Goal: Find specific page/section: Find specific page/section

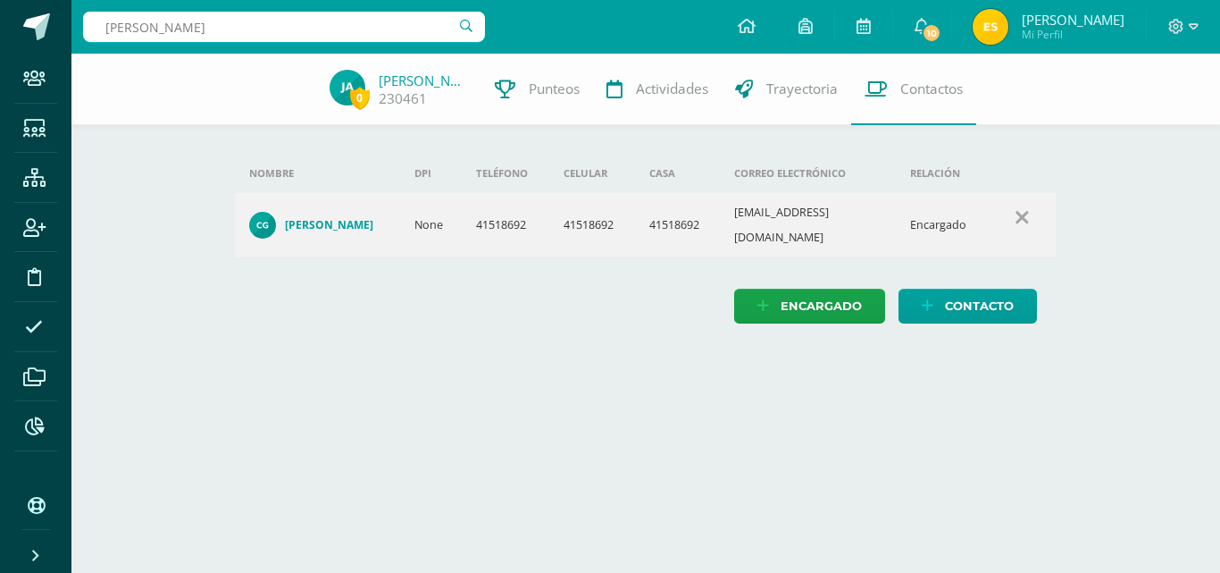
click at [289, 32] on input "[PERSON_NAME]" at bounding box center [284, 27] width 402 height 30
click at [289, 32] on input "g" at bounding box center [284, 27] width 402 height 30
type input "[PERSON_NAME]"
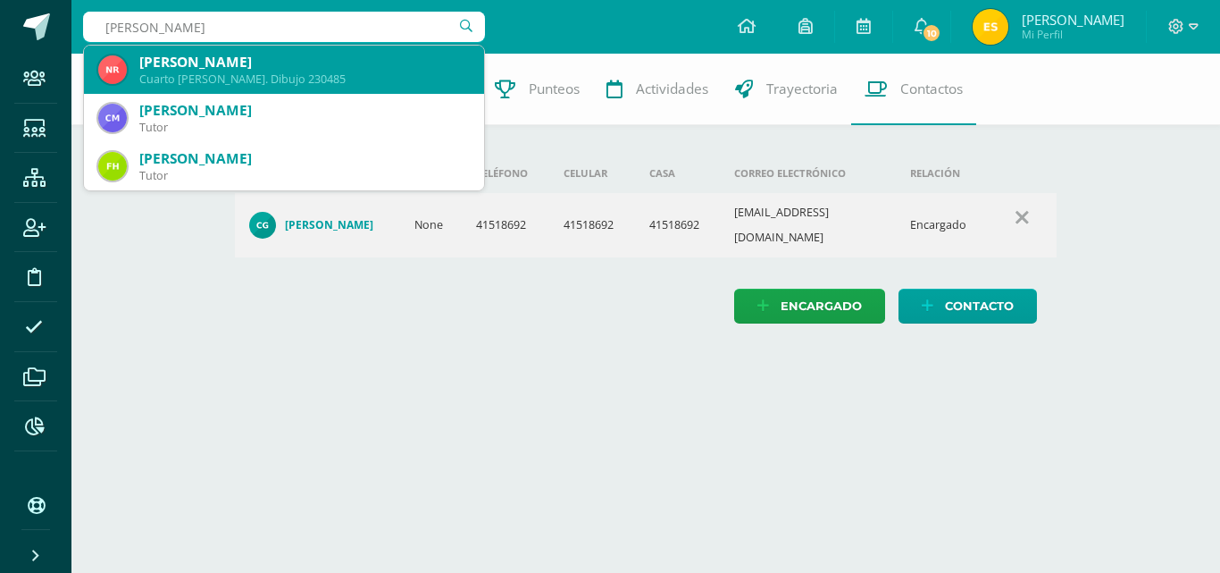
click at [312, 61] on div "[PERSON_NAME]" at bounding box center [304, 62] width 331 height 19
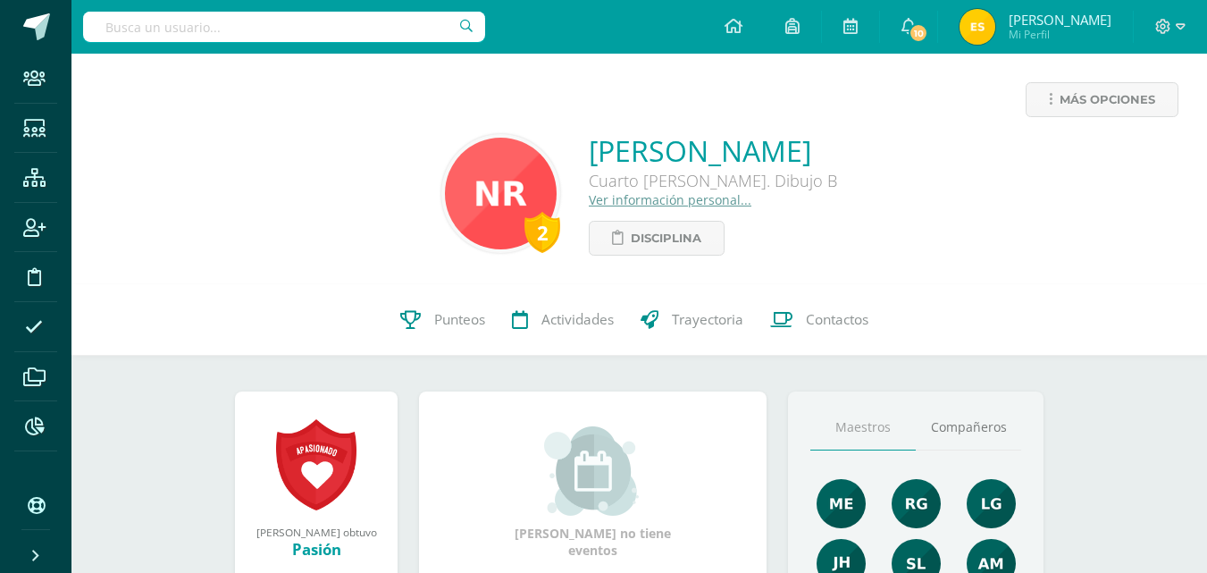
click at [252, 41] on input "text" at bounding box center [284, 27] width 402 height 30
paste input "Danna Soto Elía"
drag, startPoint x: 265, startPoint y: 7, endPoint x: 266, endPoint y: 18, distance: 10.8
click at [266, 18] on div "Danna Soto Elías" at bounding box center [284, 27] width 402 height 54
click at [266, 18] on input "Danna Soto Elías" at bounding box center [284, 27] width 402 height 30
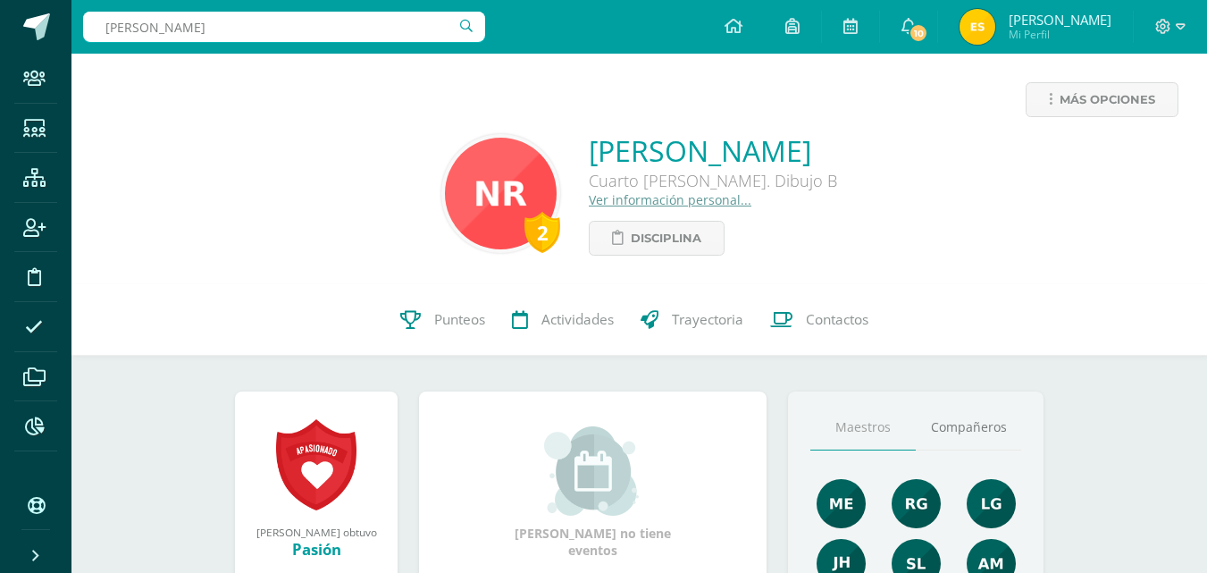
click at [266, 18] on input "Danna Soto Elías" at bounding box center [284, 27] width 402 height 30
type input "emely soto"
click at [152, 172] on div "2 Natalie Gabriela Ramos Reyes Cuarto Bach. Dibujo B Ver información personal..…" at bounding box center [639, 193] width 1107 height 124
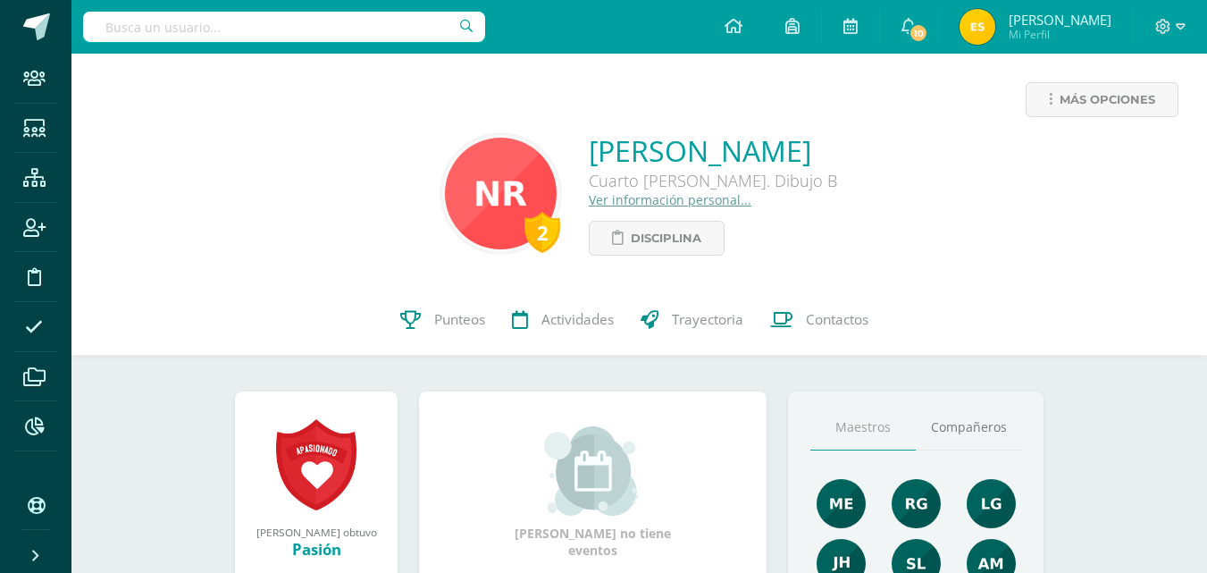
click at [311, 29] on input "text" at bounding box center [284, 27] width 402 height 30
type input "[PERSON_NAME]"
click at [36, 130] on icon at bounding box center [34, 129] width 22 height 18
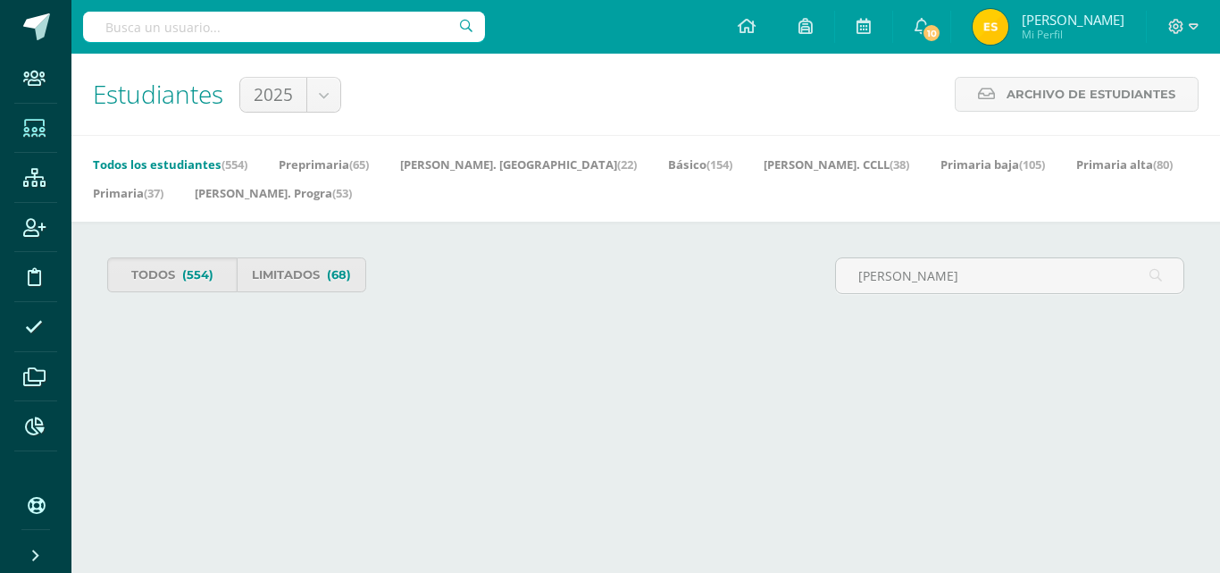
type input "[PERSON_NAME]"
click at [39, 124] on icon at bounding box center [34, 129] width 22 height 18
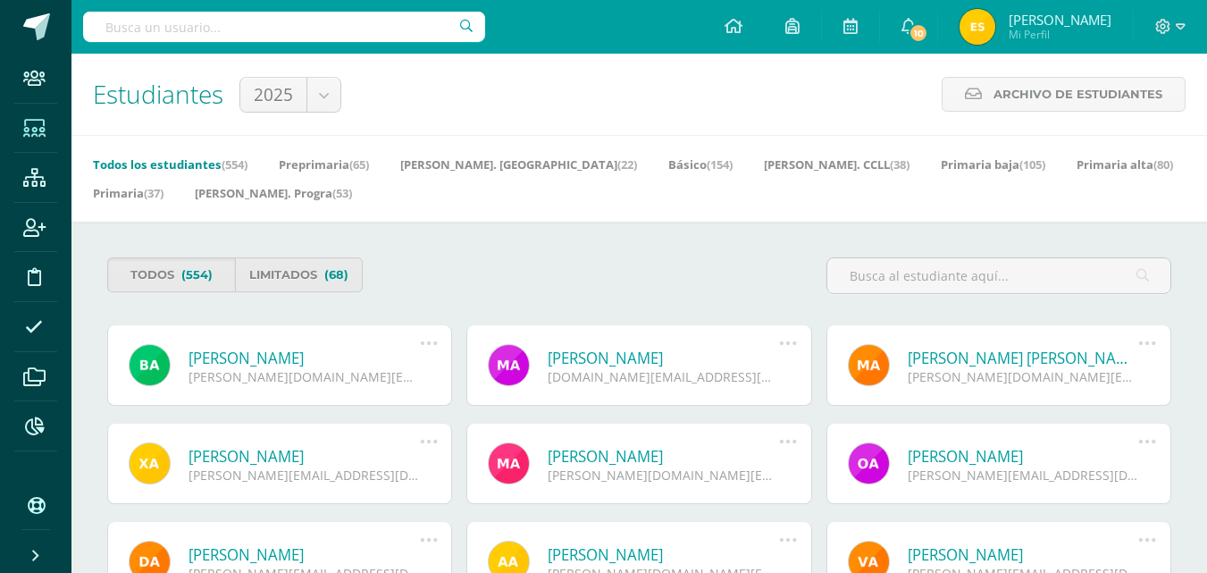
click at [355, 27] on input "text" at bounding box center [284, 27] width 402 height 30
click at [145, 29] on input "emely soto" at bounding box center [284, 27] width 402 height 30
click at [167, 17] on input "emely soto" at bounding box center [284, 27] width 402 height 30
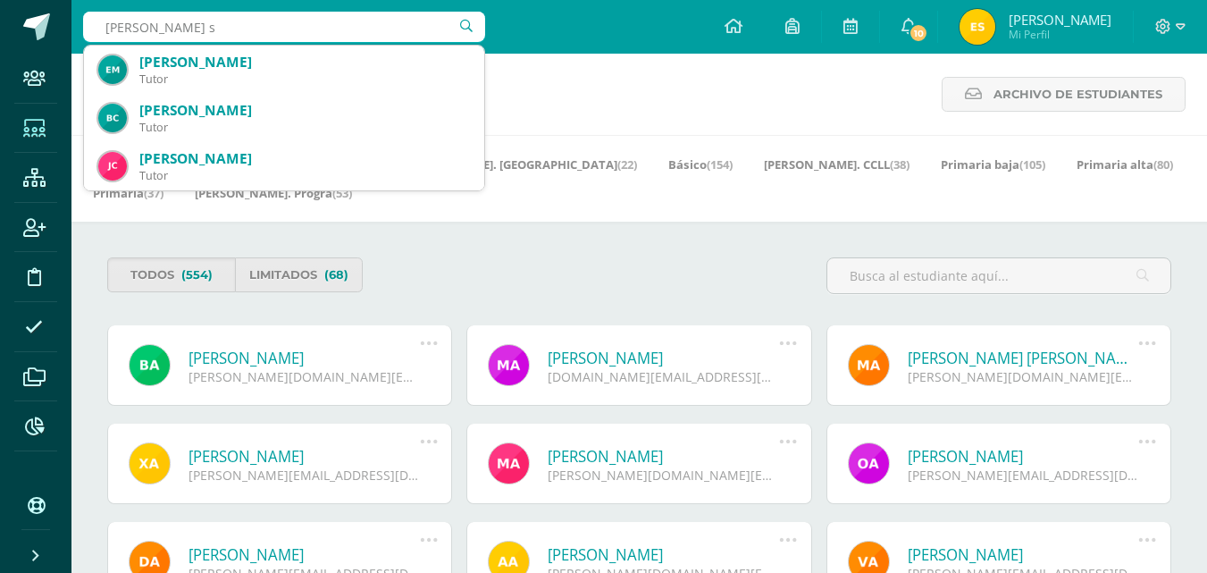
type input "emely"
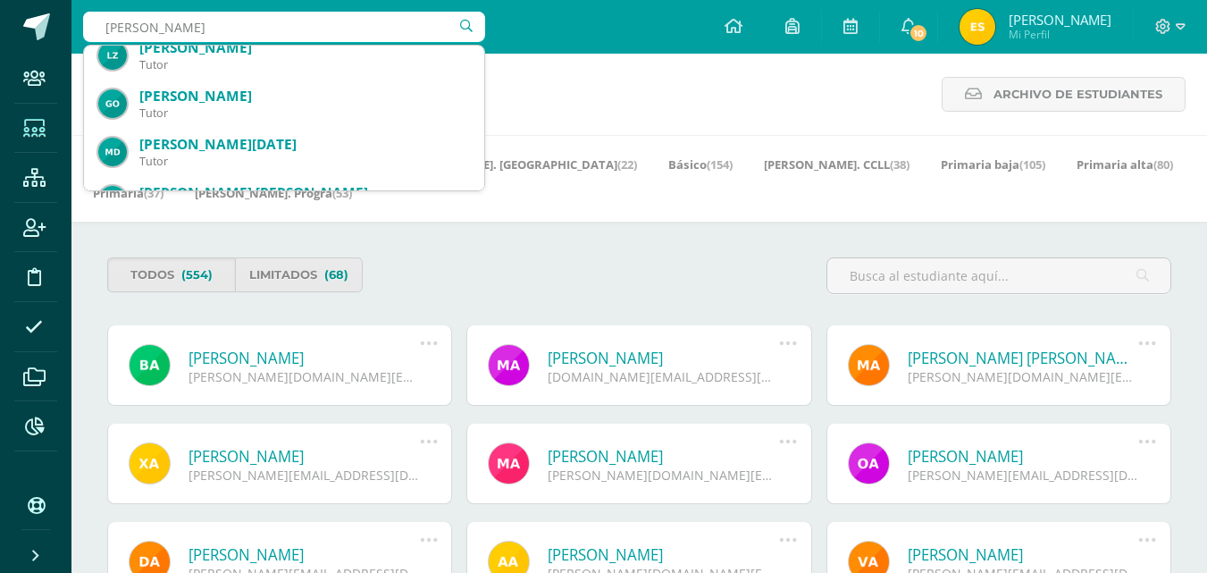
scroll to position [286, 0]
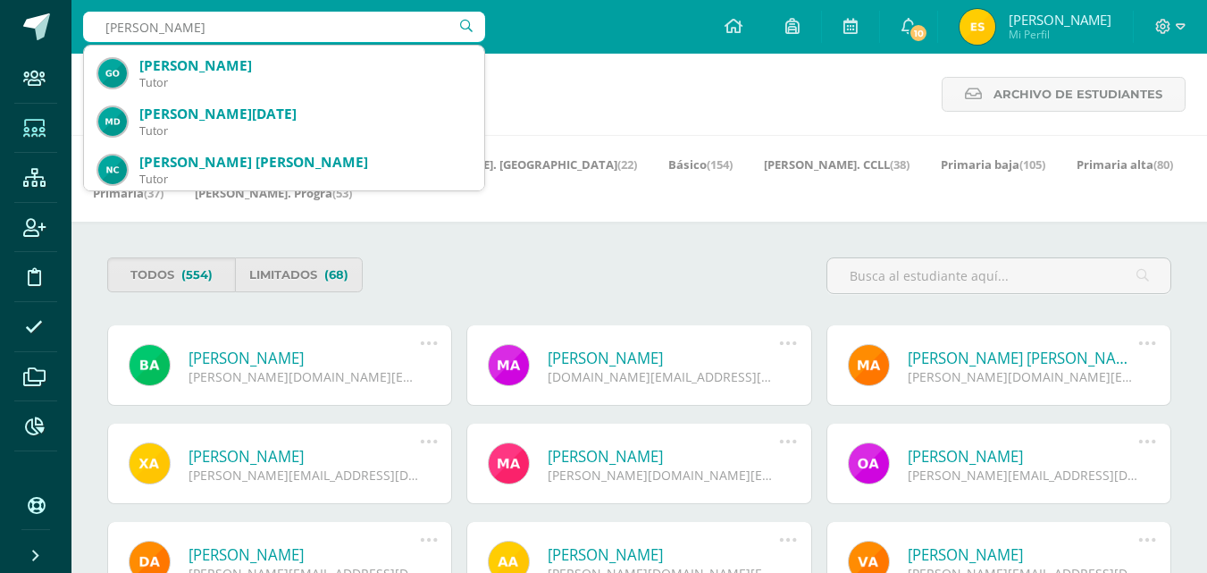
click at [180, 25] on input "emely" at bounding box center [284, 27] width 402 height 30
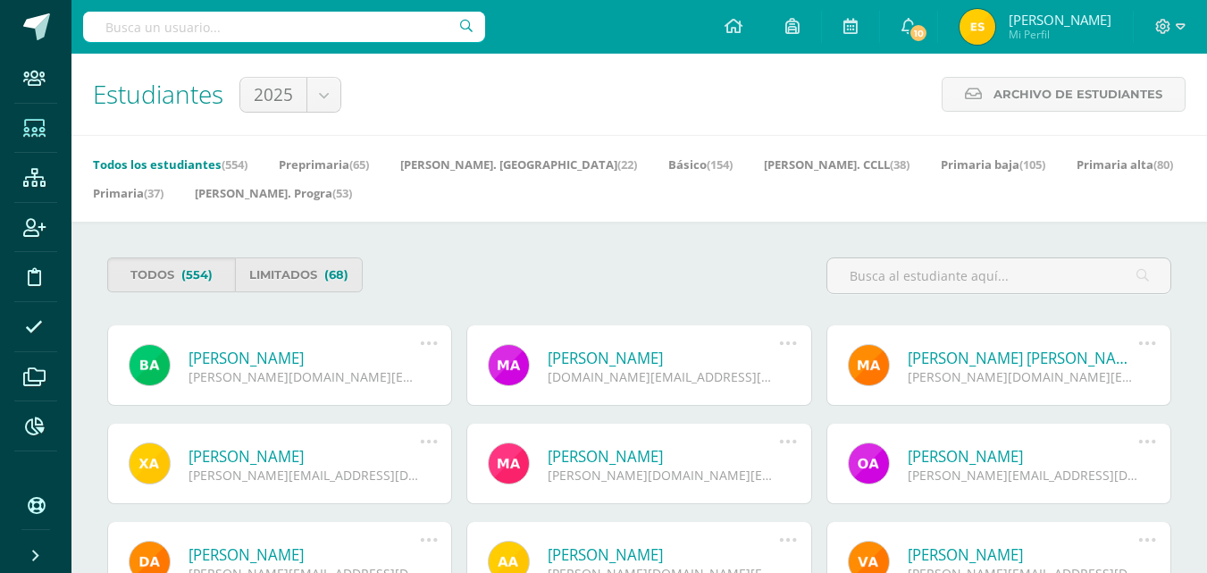
paste input "Danna Soto Elía"
click at [235, 31] on input "Danna Soto Elías" at bounding box center [284, 27] width 402 height 30
type input "Danna Soto"
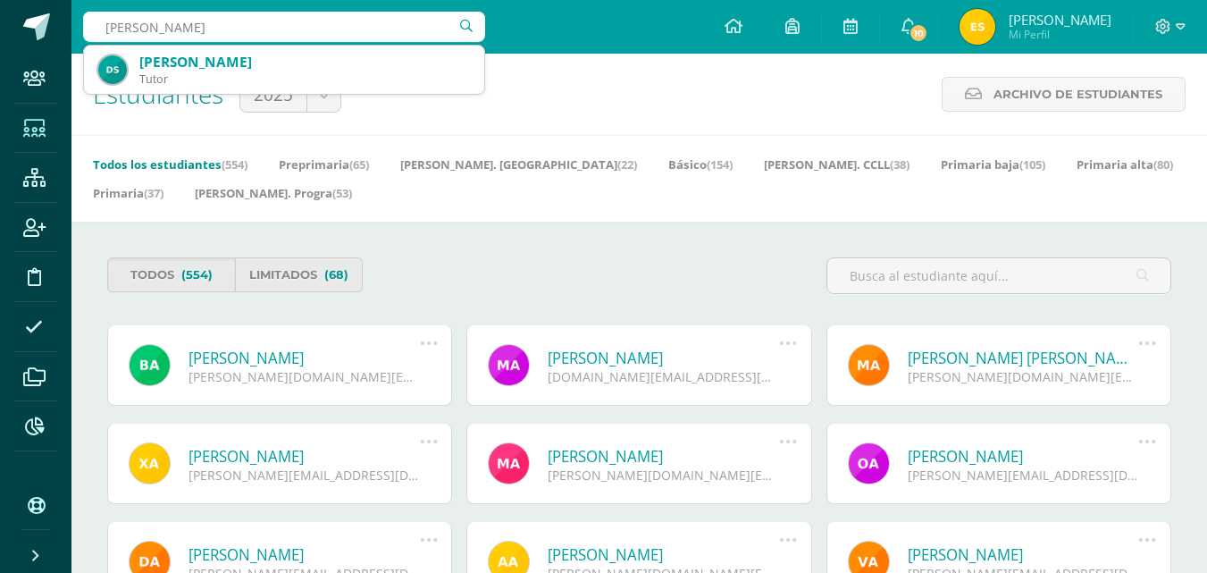
scroll to position [0, 0]
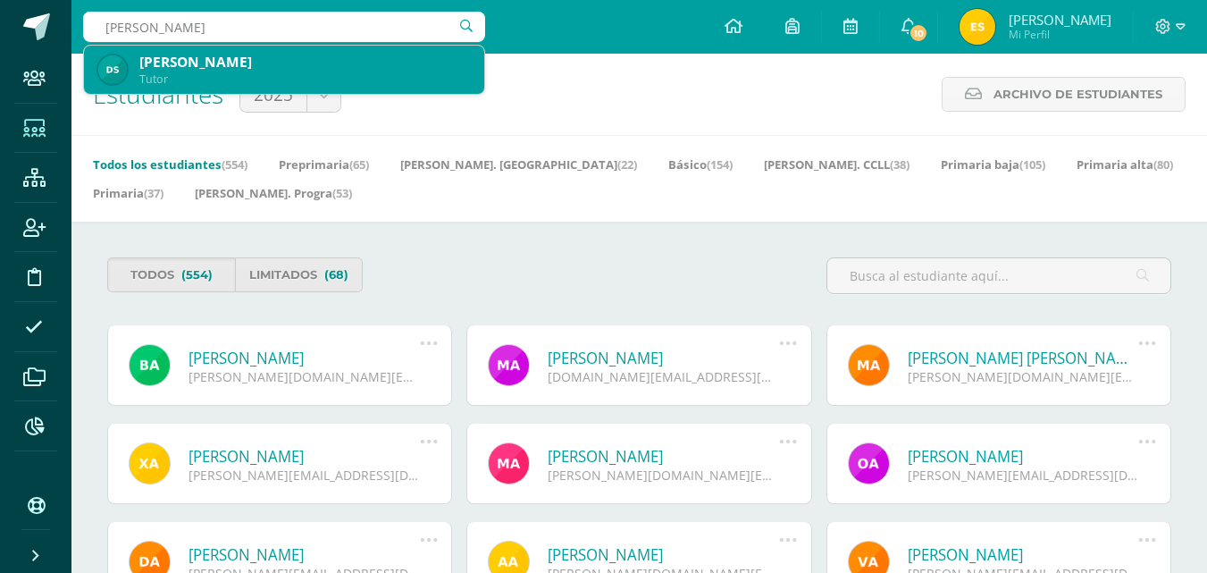
click at [218, 73] on div "Tutor" at bounding box center [304, 78] width 331 height 15
